Goal: Information Seeking & Learning: Learn about a topic

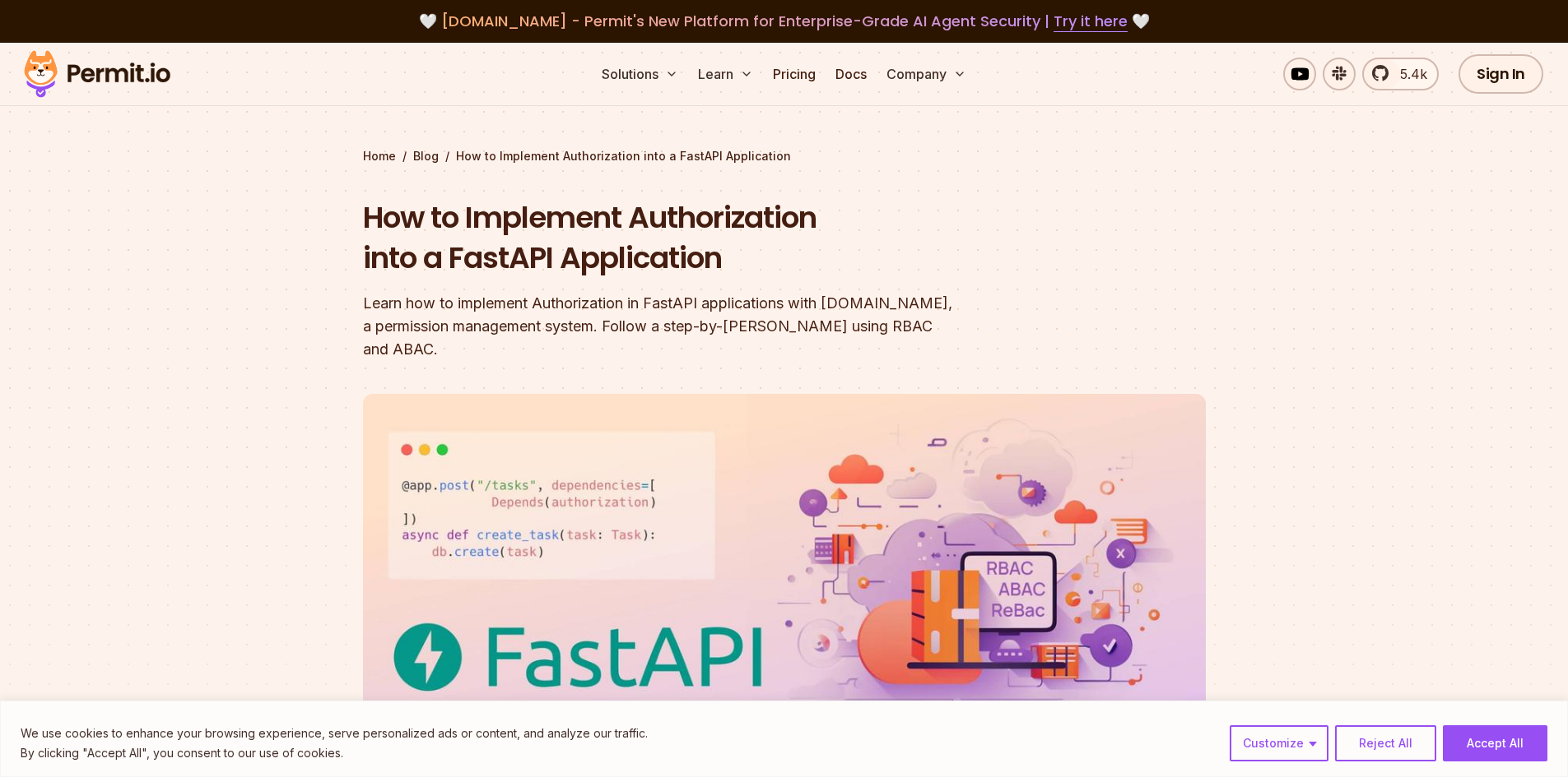
click at [958, 221] on h1 "How to Implement Authorization into a FastAPI Application" at bounding box center [678, 239] width 632 height 82
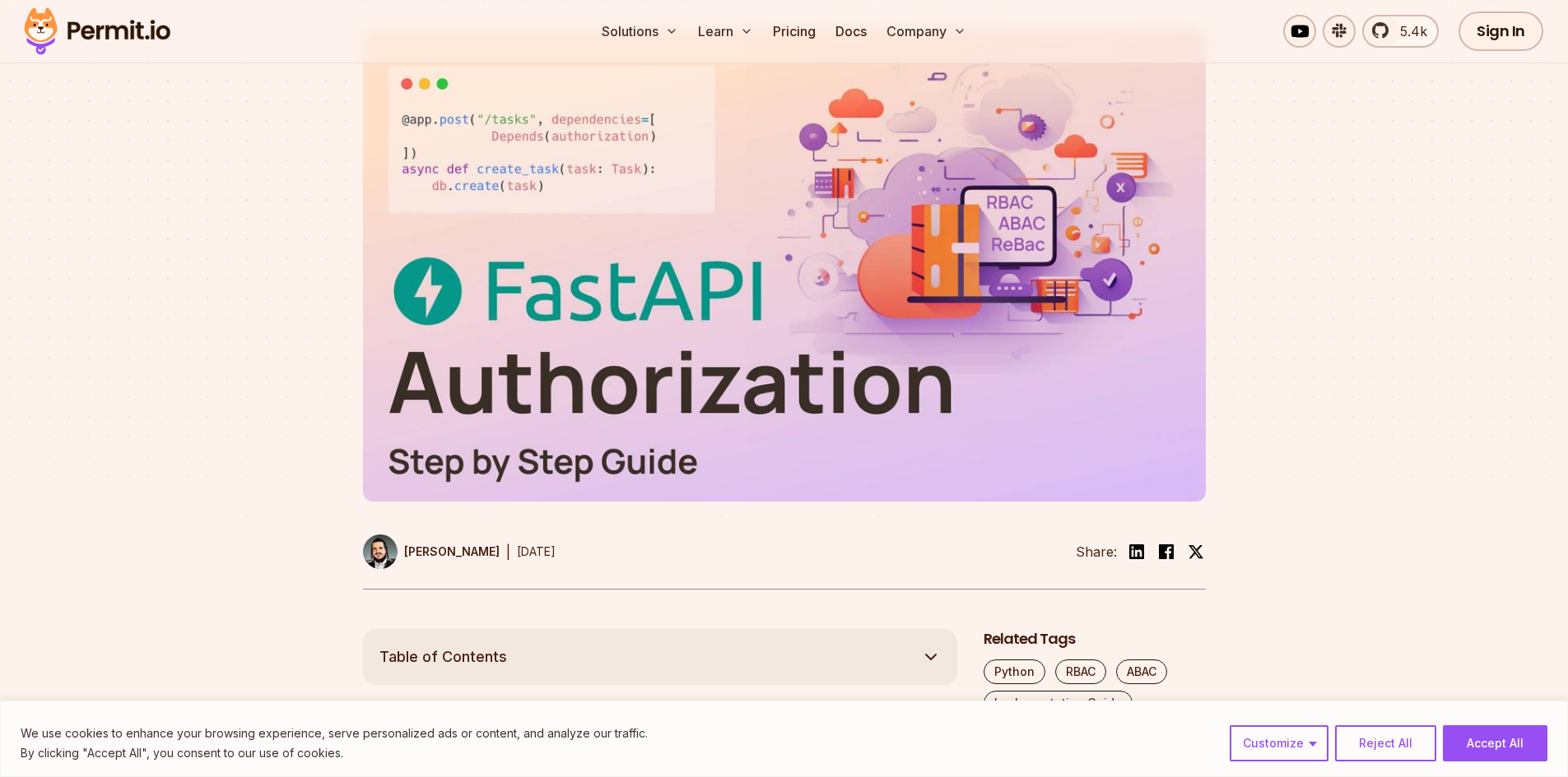
scroll to position [329, 0]
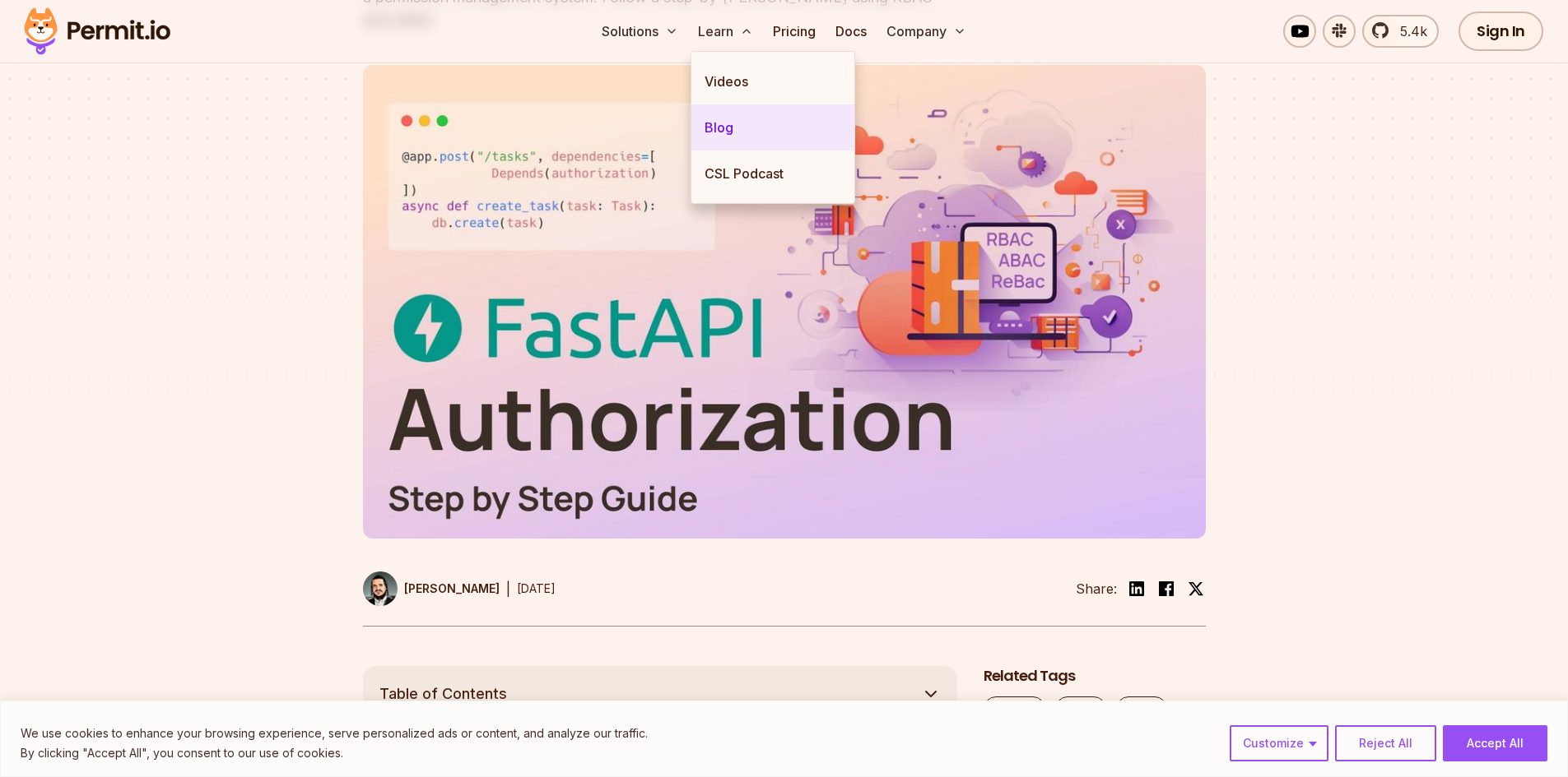
click at [719, 126] on link "Blog" at bounding box center [773, 127] width 163 height 46
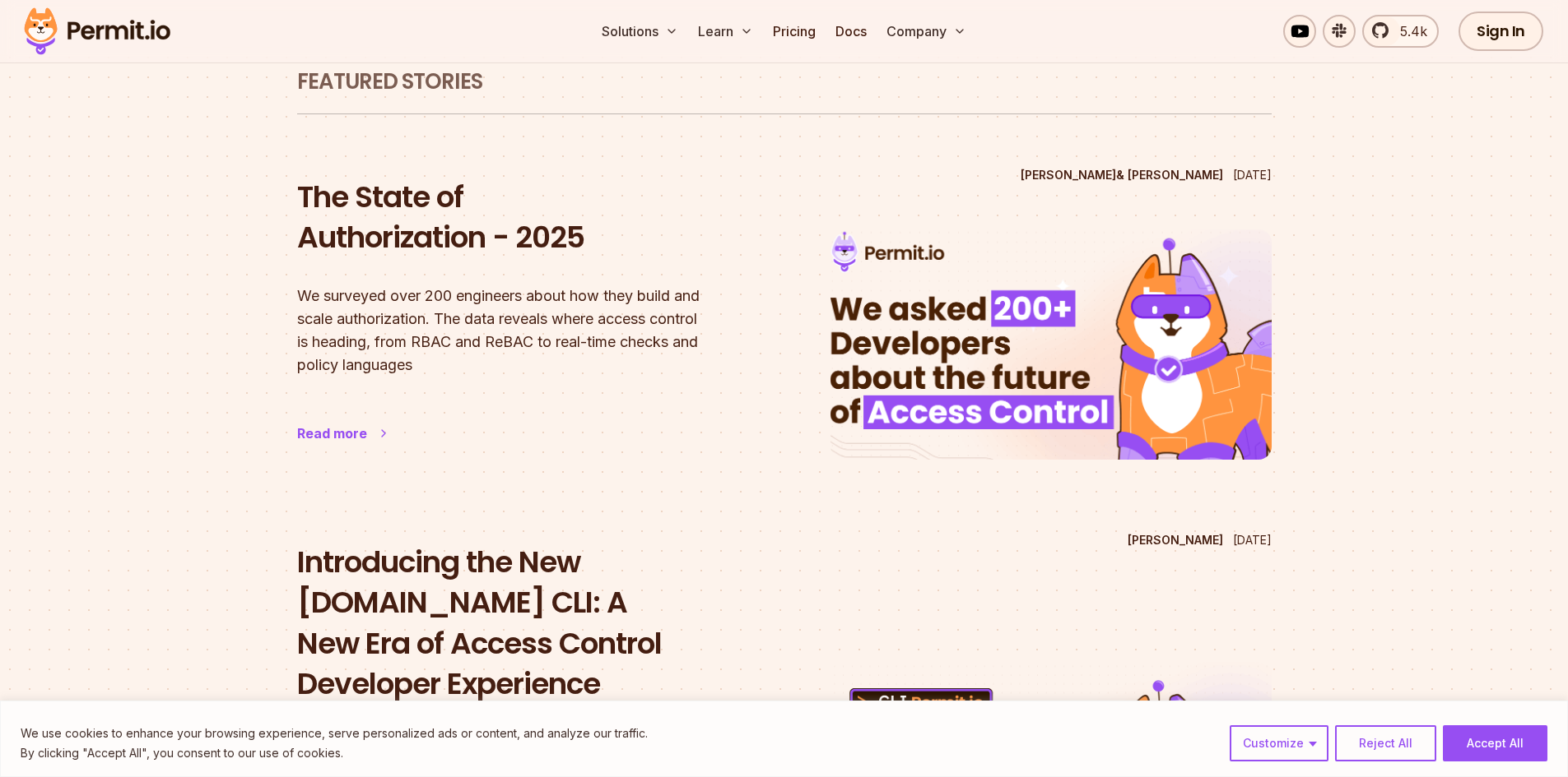
scroll to position [83, 0]
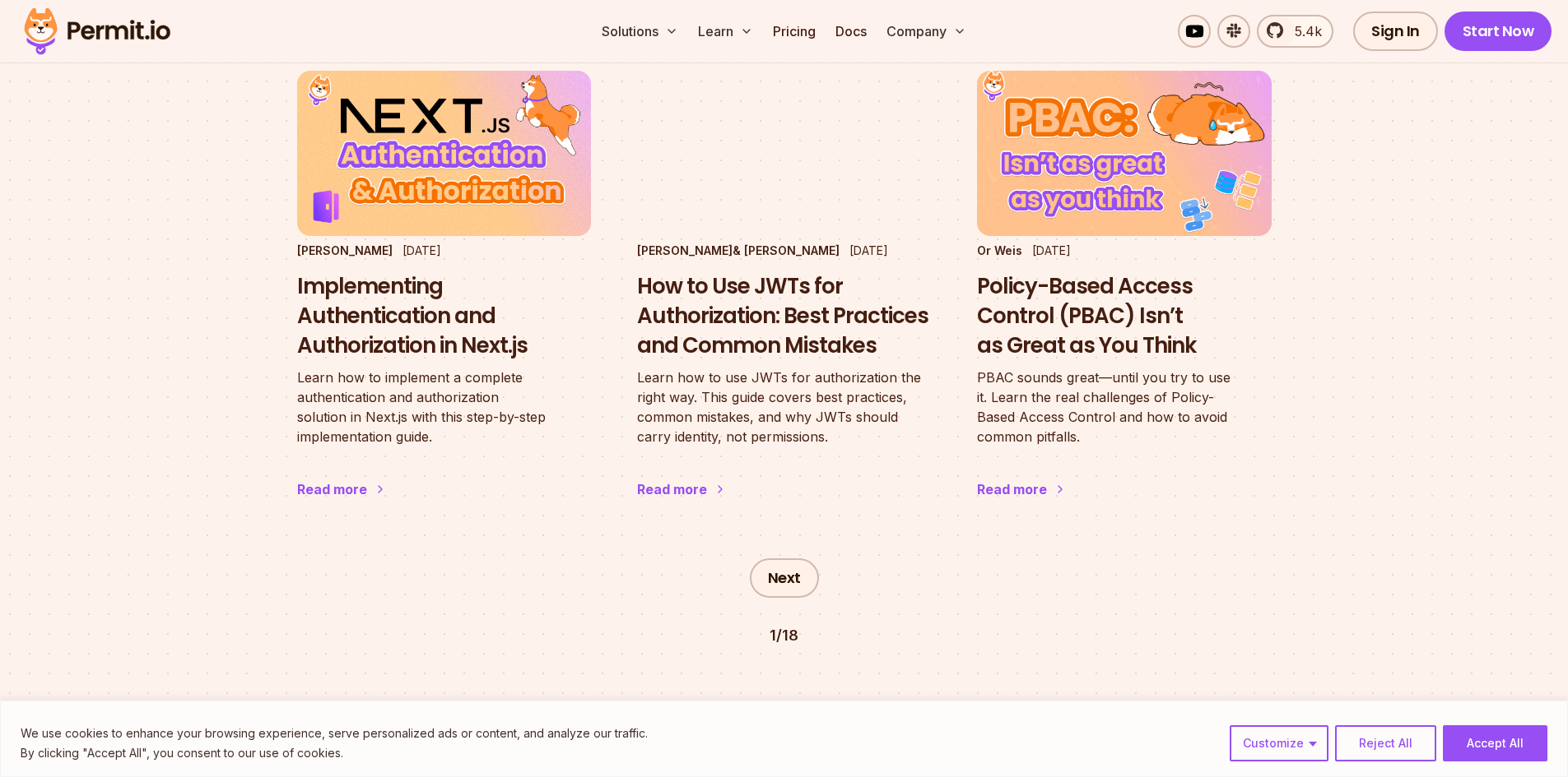
scroll to position [3126, 0]
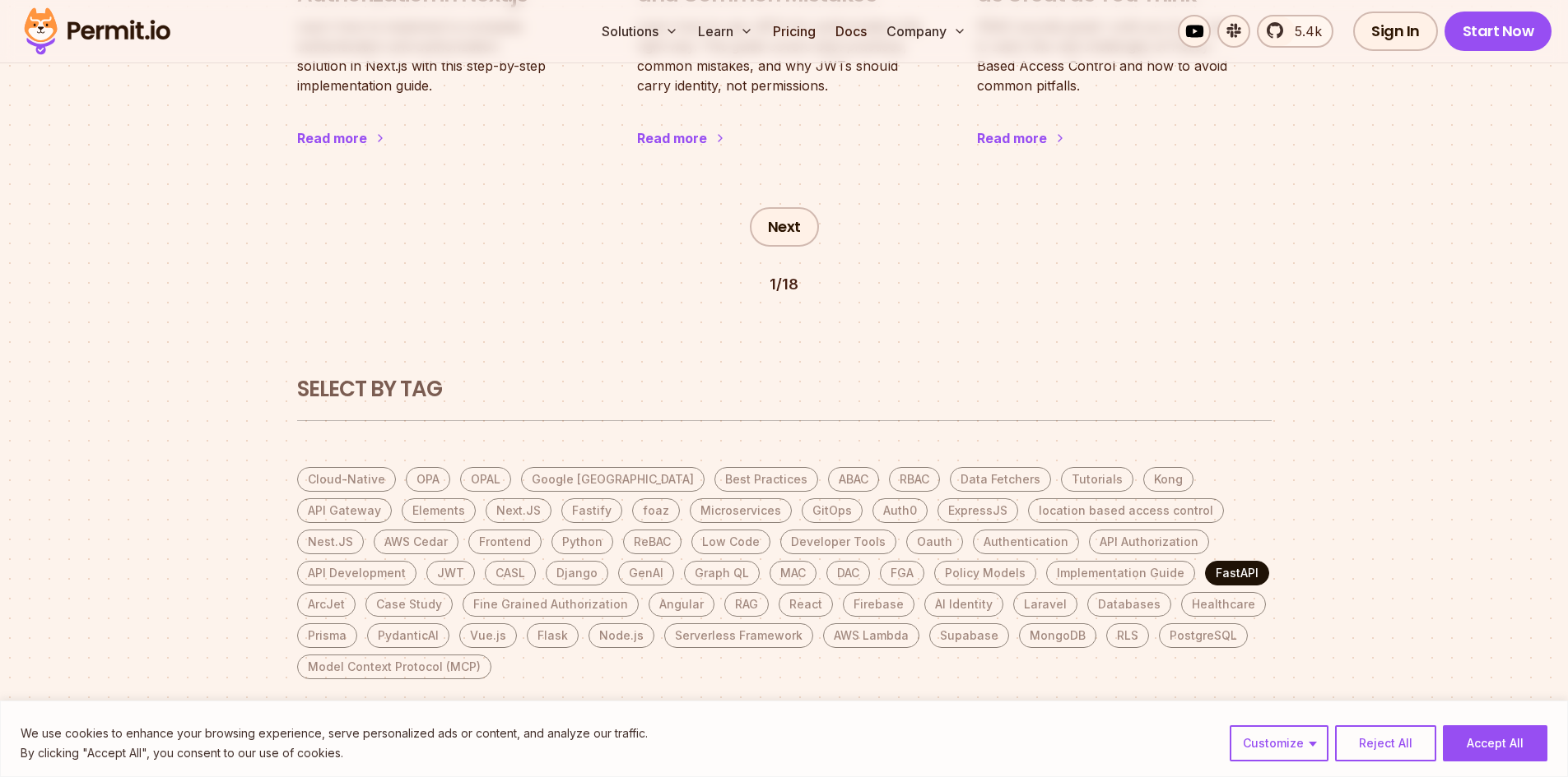
click at [1205, 561] on link "FastAPI" at bounding box center [1236, 573] width 64 height 25
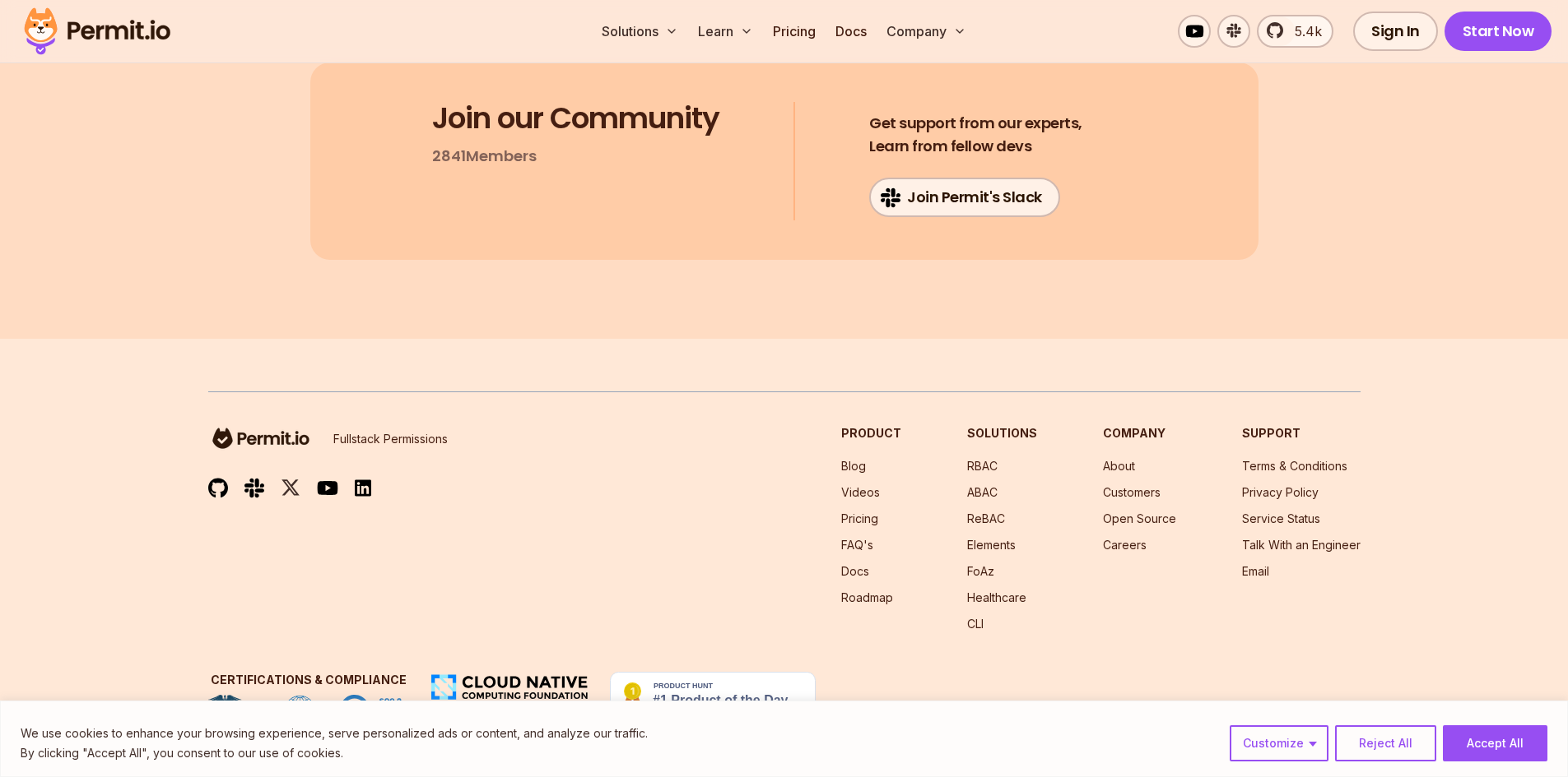
scroll to position [12422, 0]
